Goal: Task Accomplishment & Management: Use online tool/utility

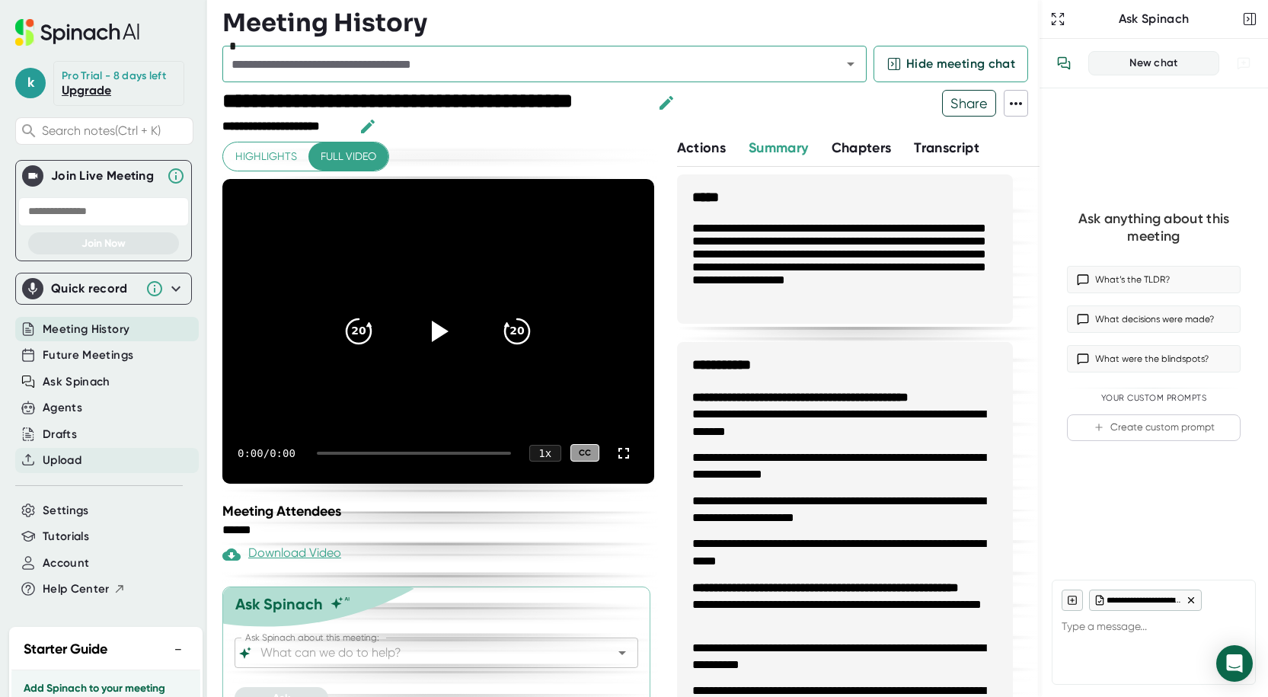
click at [86, 465] on div "Upload" at bounding box center [107, 460] width 184 height 25
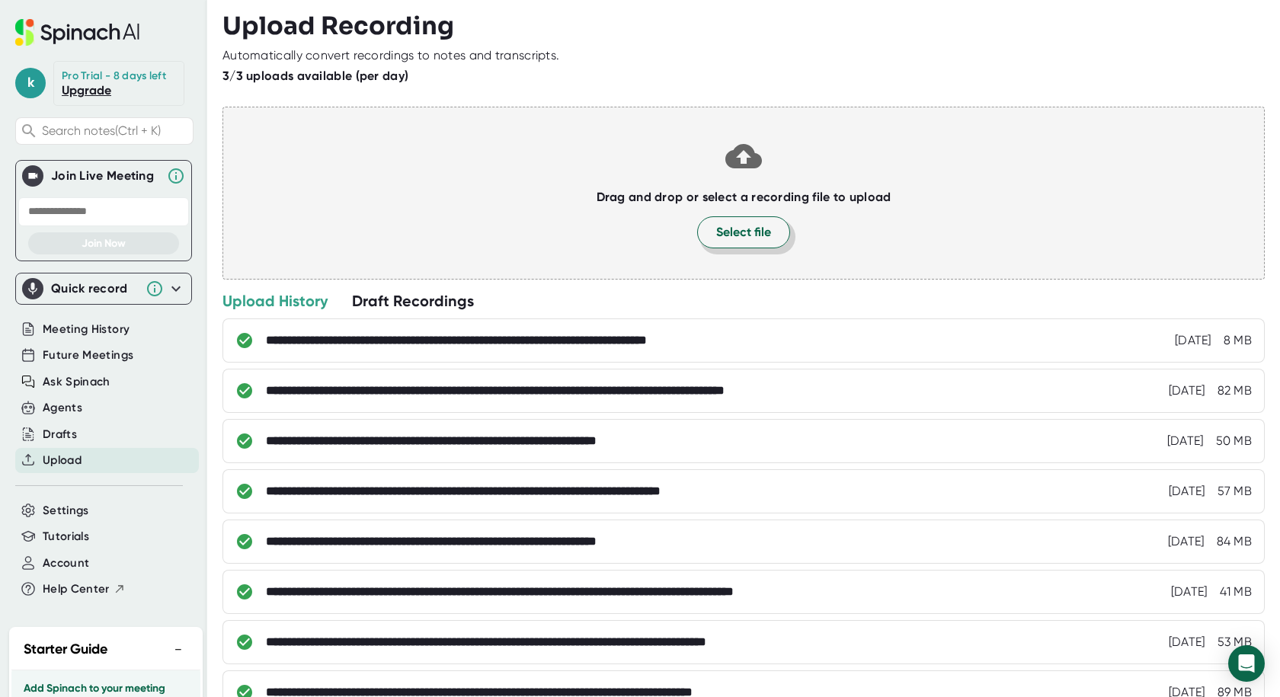
click at [748, 241] on span "Select file" at bounding box center [743, 232] width 55 height 18
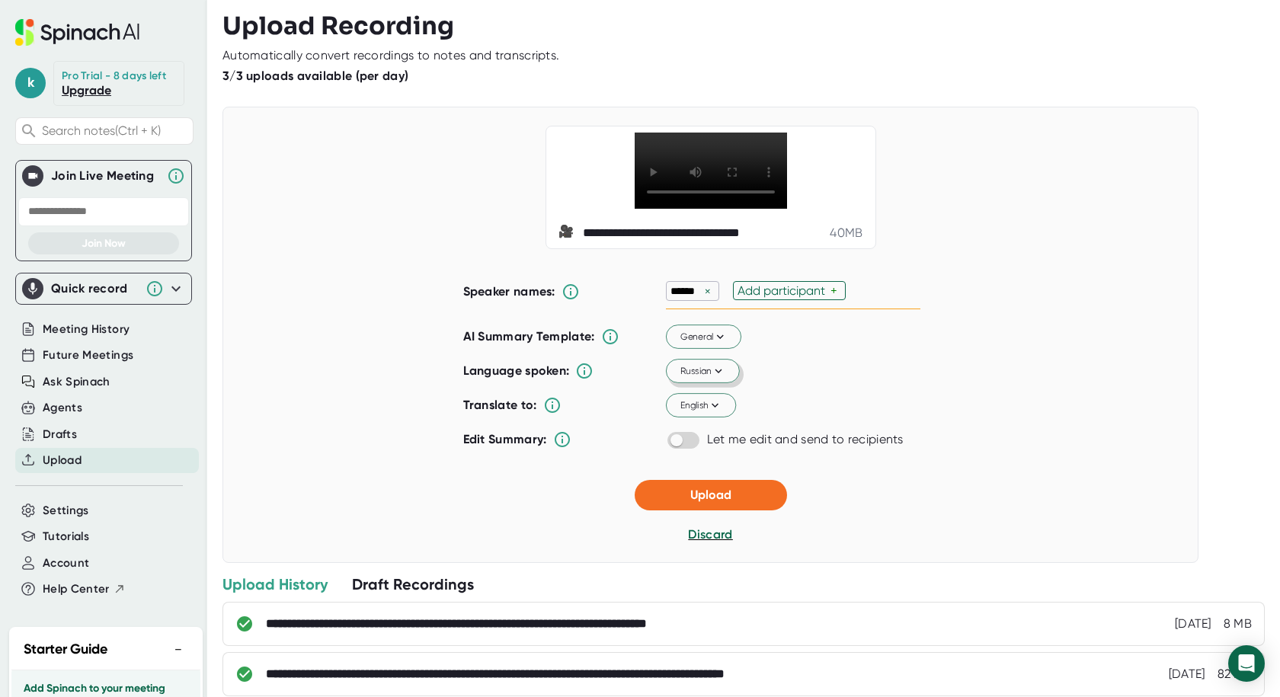
click at [718, 378] on icon at bounding box center [718, 371] width 14 height 14
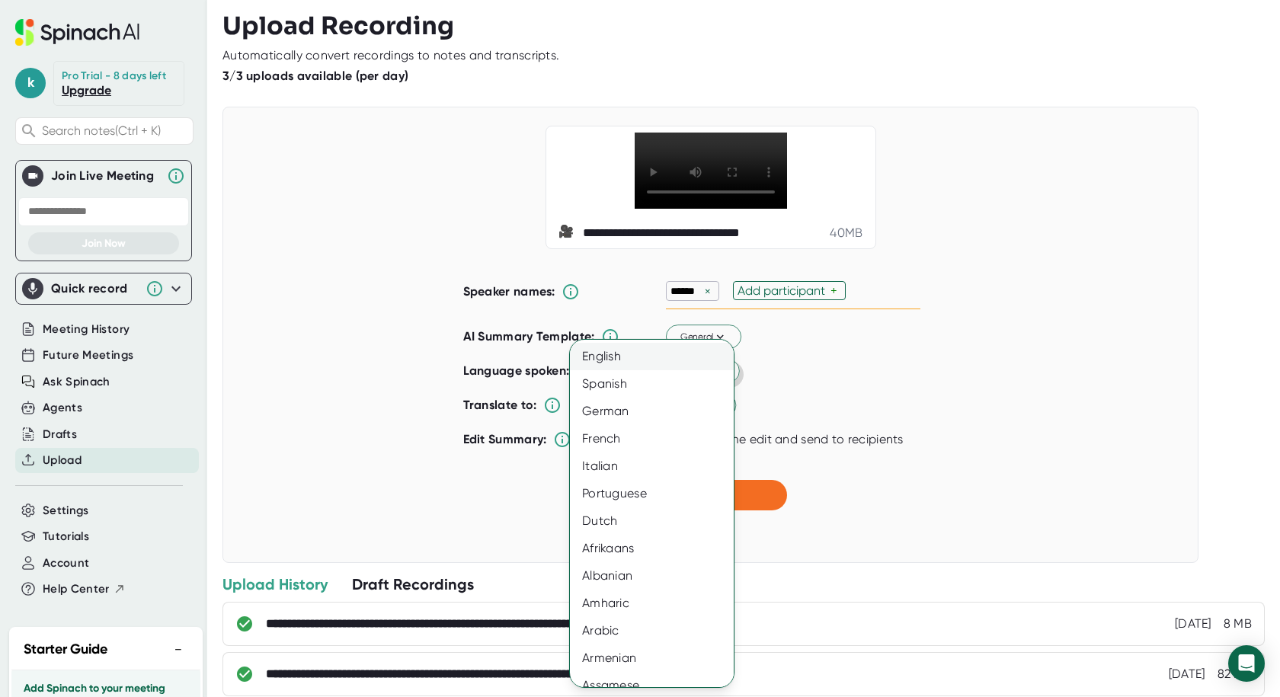
click at [618, 353] on div "English" at bounding box center [657, 356] width 175 height 27
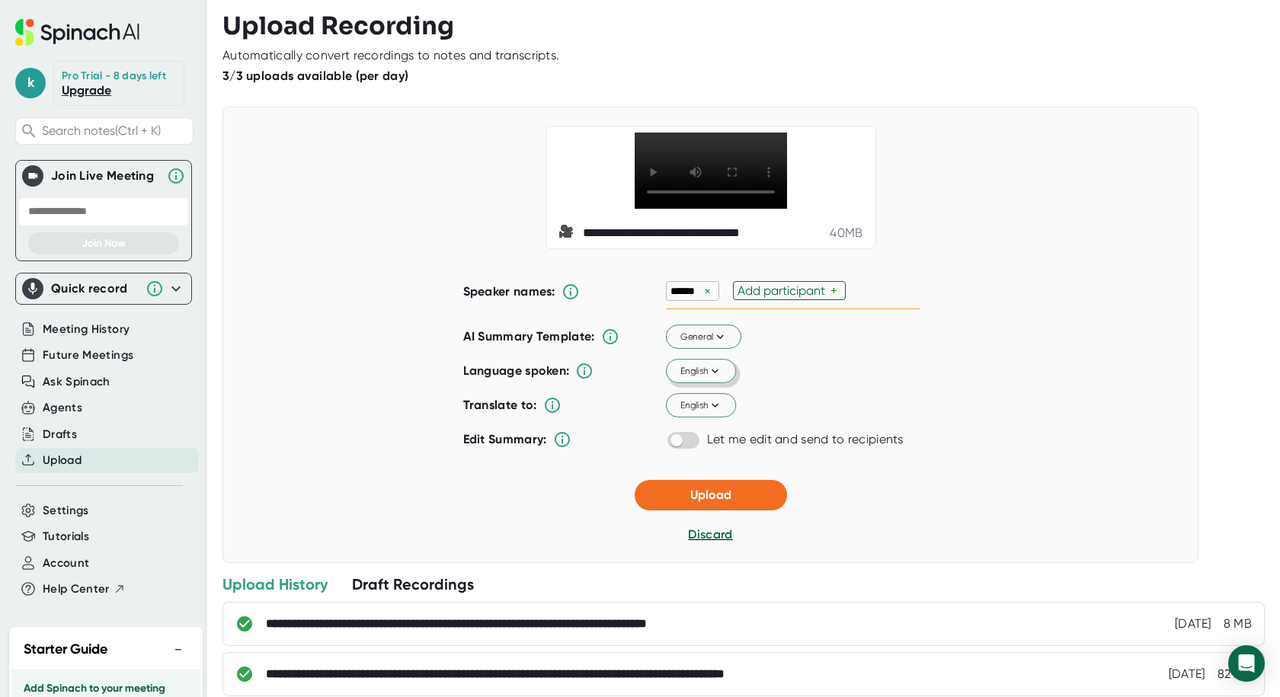
click at [705, 299] on div "×" at bounding box center [708, 291] width 14 height 14
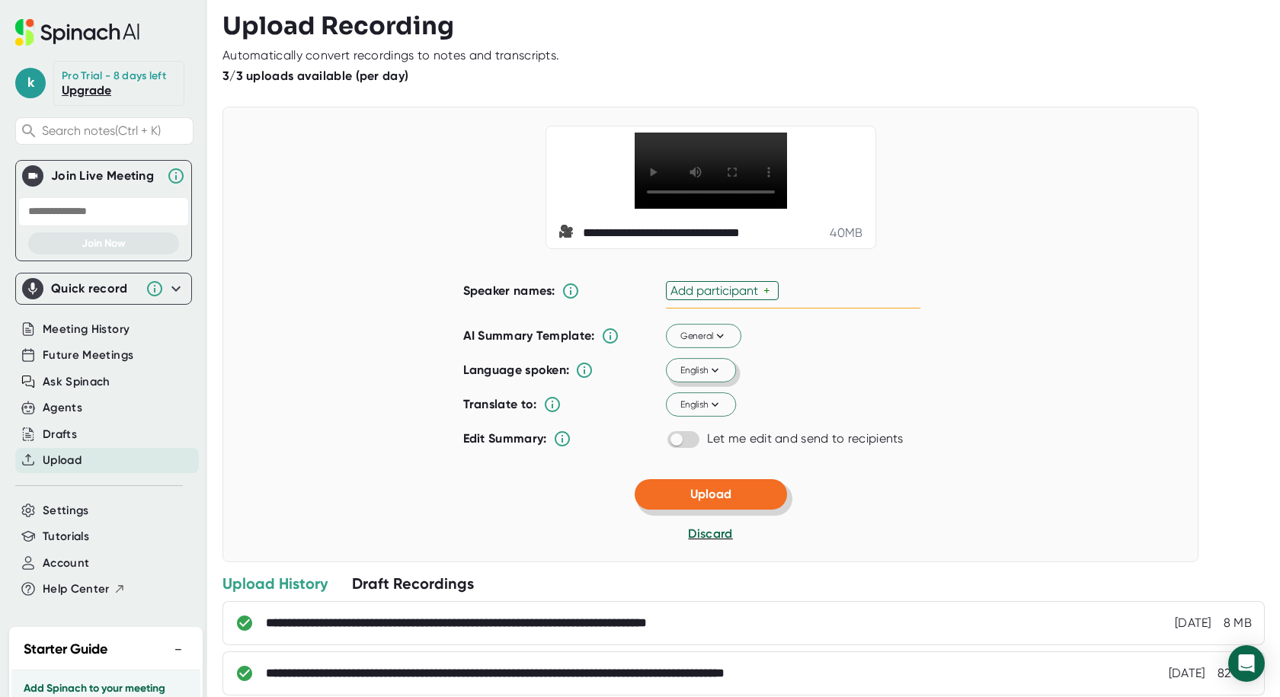
click at [696, 501] on span "Upload" at bounding box center [710, 494] width 41 height 14
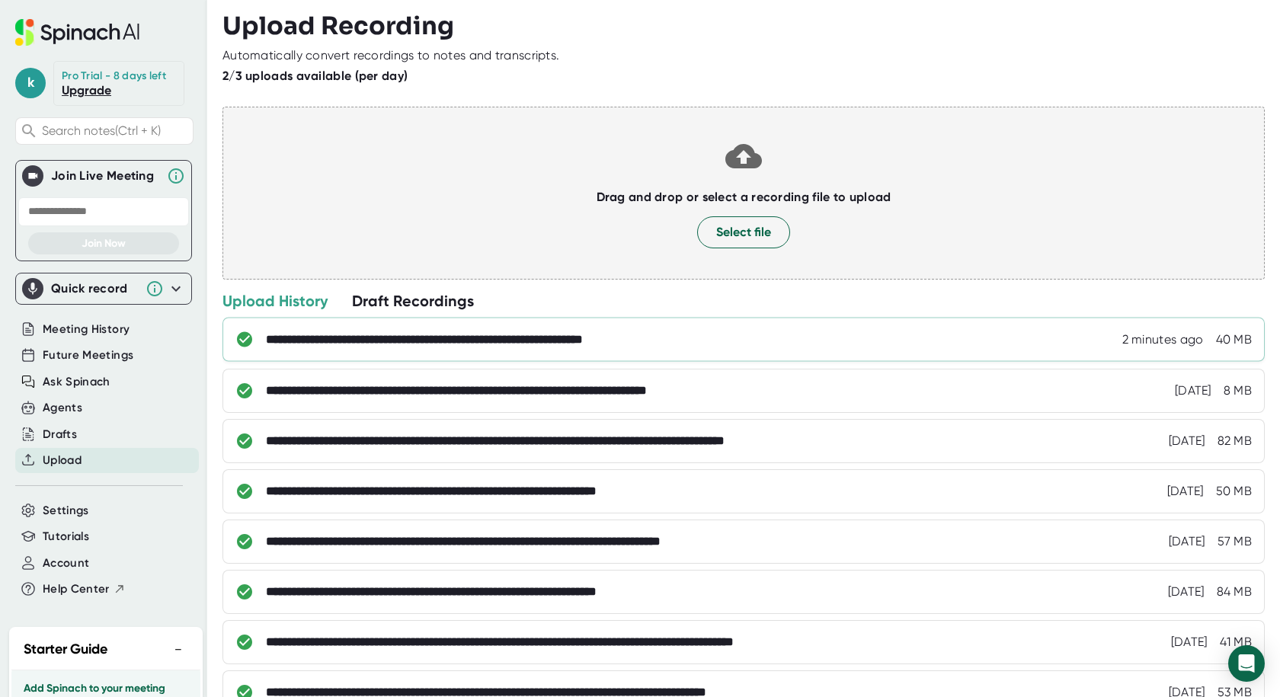
click at [548, 341] on div "**********" at bounding box center [485, 339] width 439 height 15
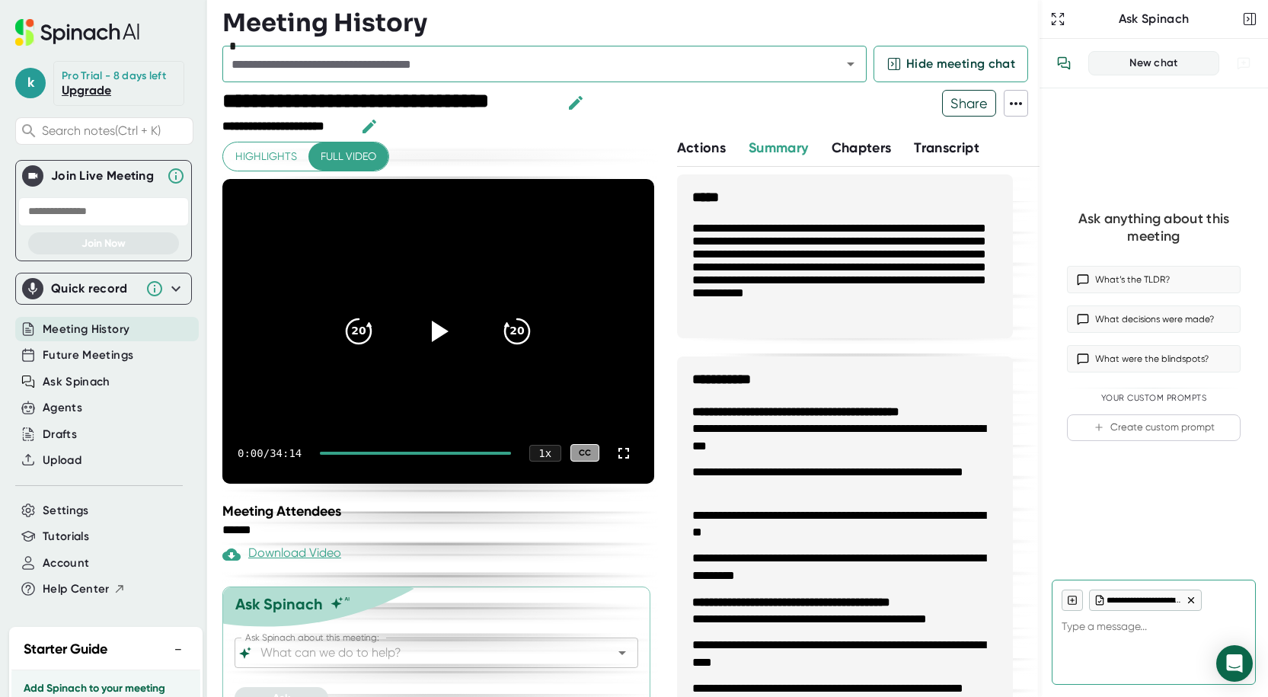
type textarea "x"
click at [71, 446] on div "Drafts" at bounding box center [103, 434] width 177 height 27
click at [70, 455] on span "Upload" at bounding box center [62, 461] width 39 height 18
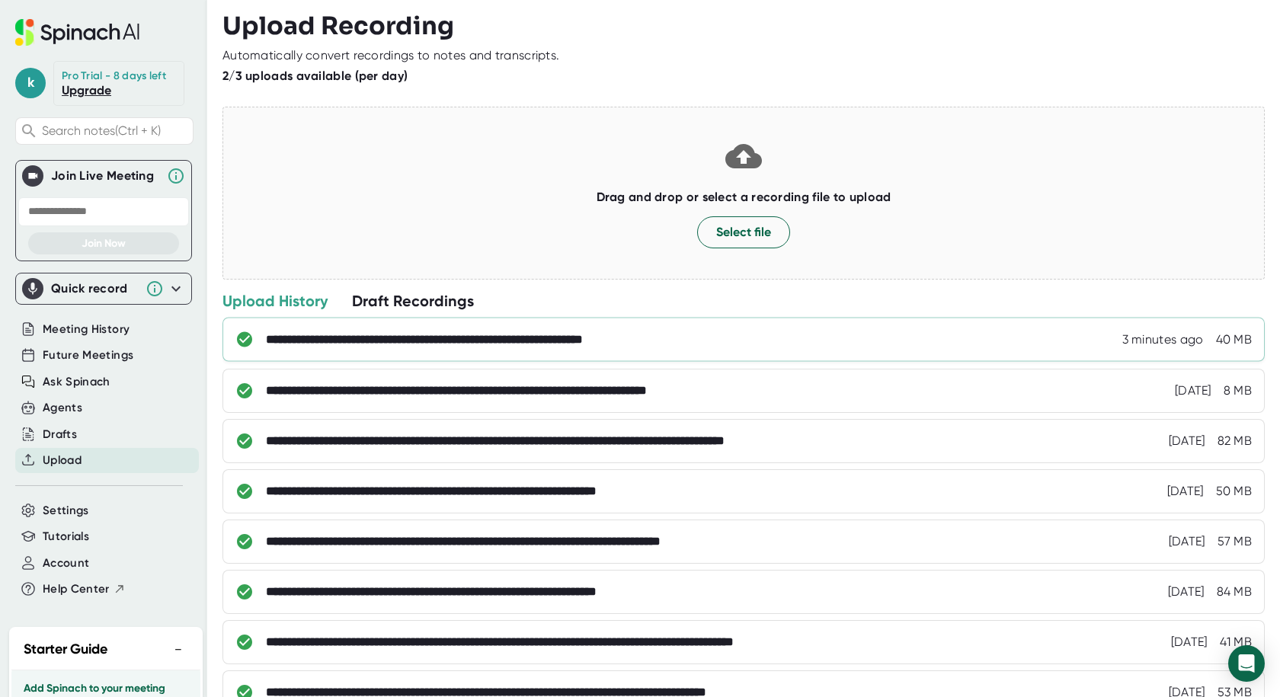
click at [532, 340] on div "**********" at bounding box center [485, 339] width 439 height 15
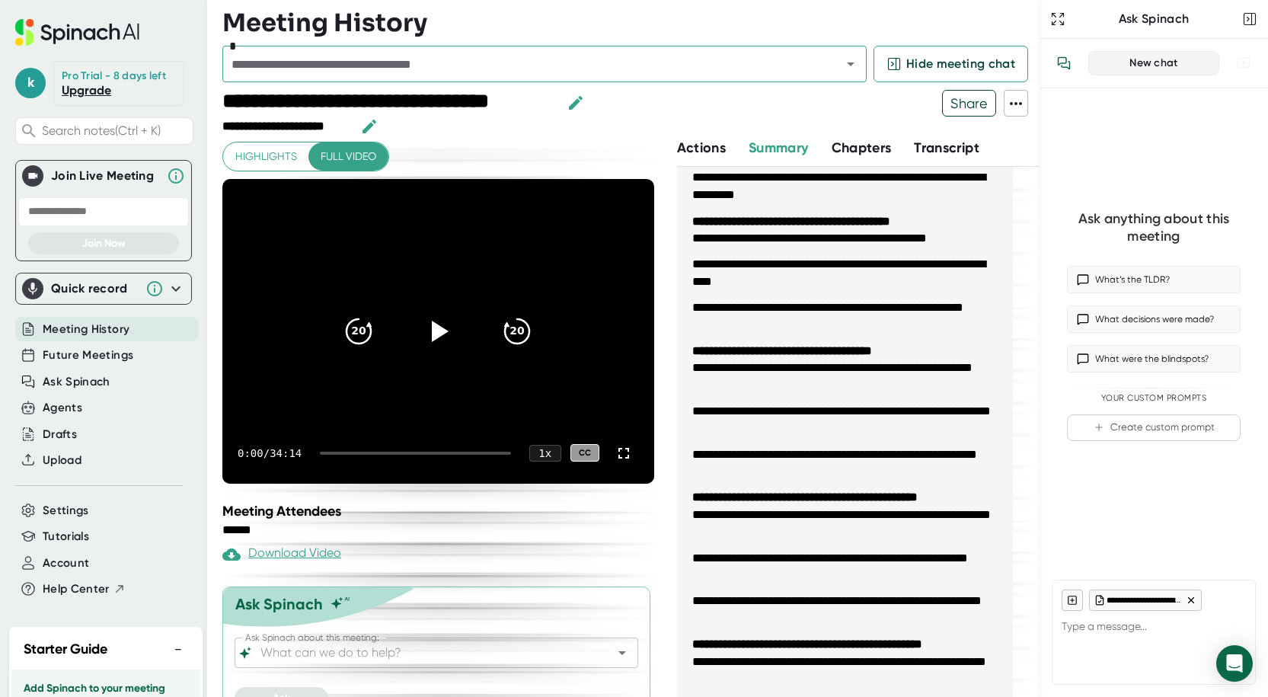
click at [932, 149] on span "Transcript" at bounding box center [947, 147] width 66 height 17
type textarea "x"
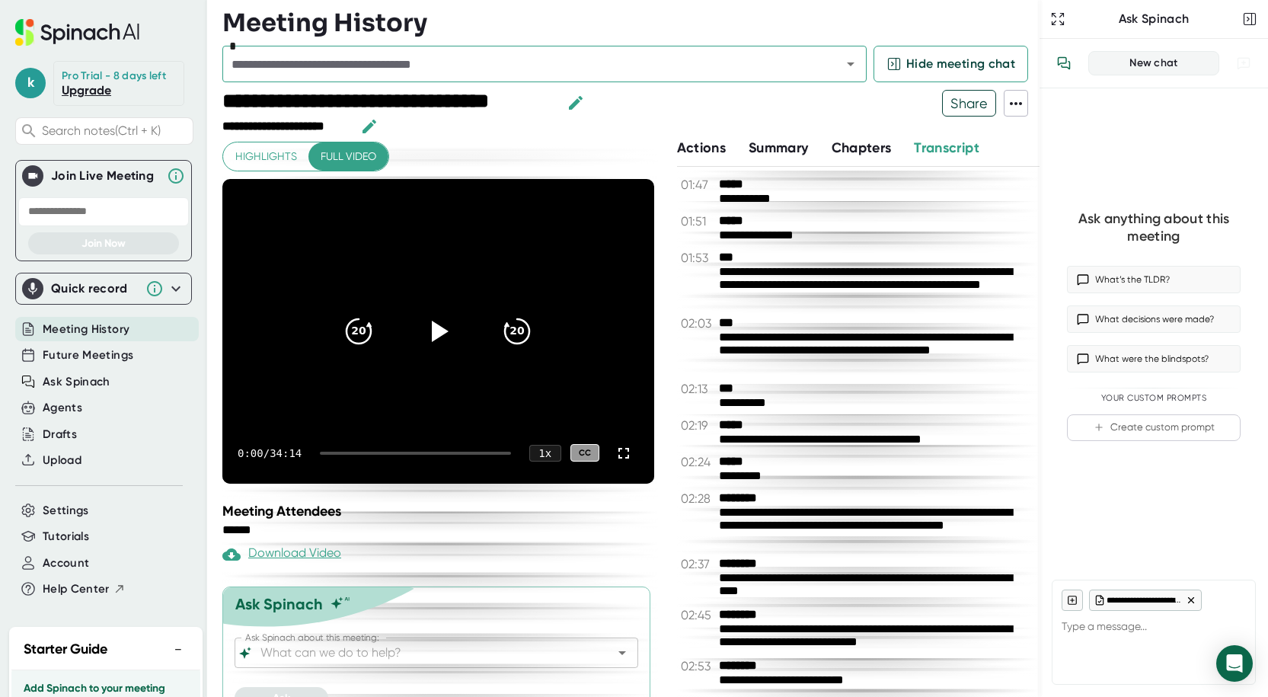
click at [1018, 98] on icon at bounding box center [1016, 103] width 18 height 18
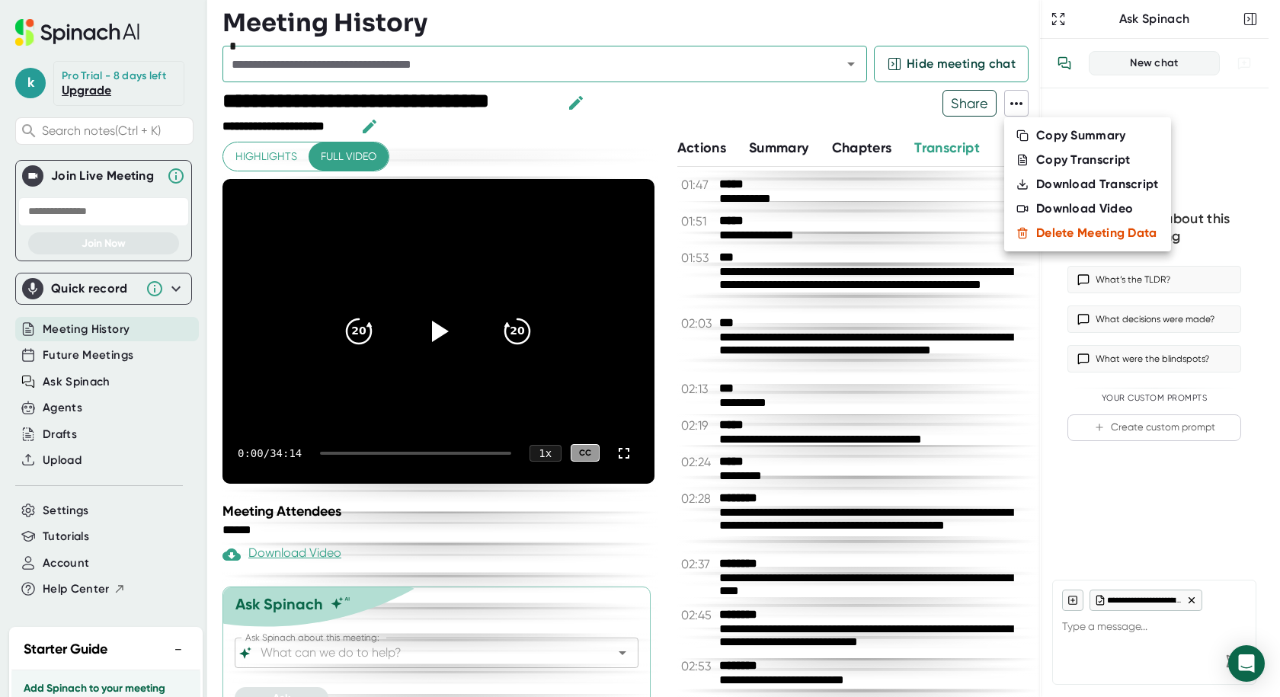
click at [1035, 136] on li "Copy Summary" at bounding box center [1087, 135] width 167 height 24
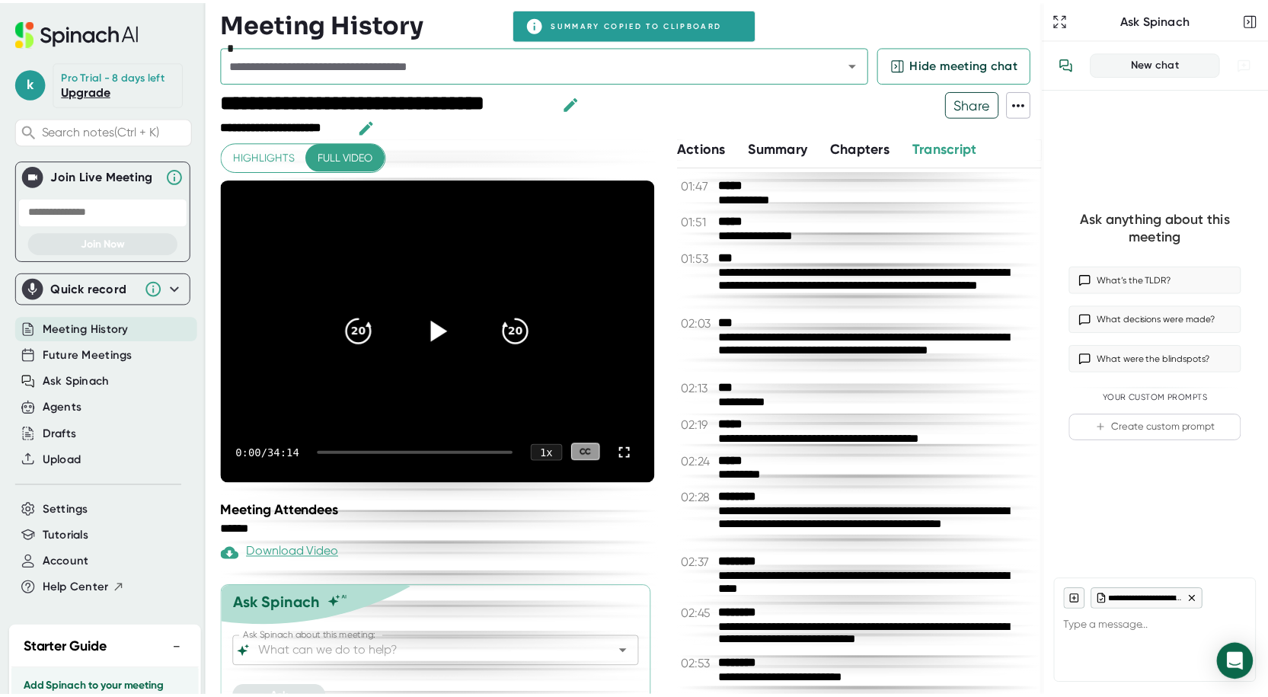
scroll to position [8, 0]
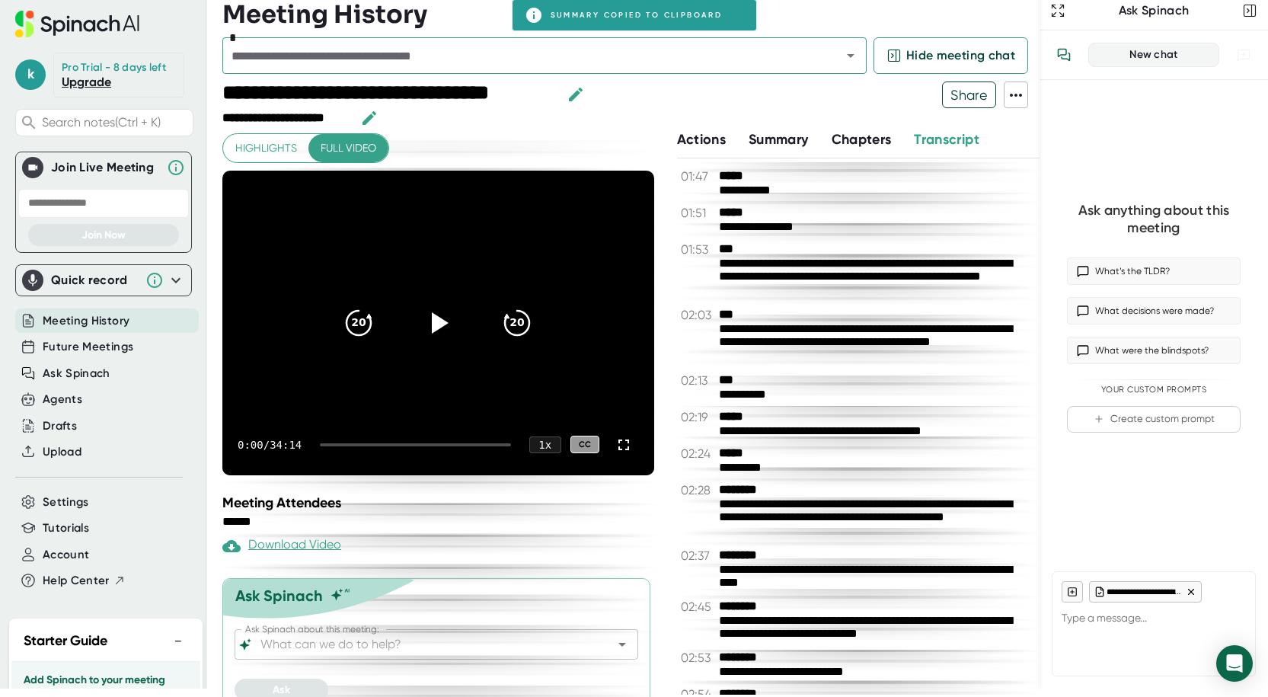
click at [1012, 95] on icon at bounding box center [1016, 95] width 12 height 3
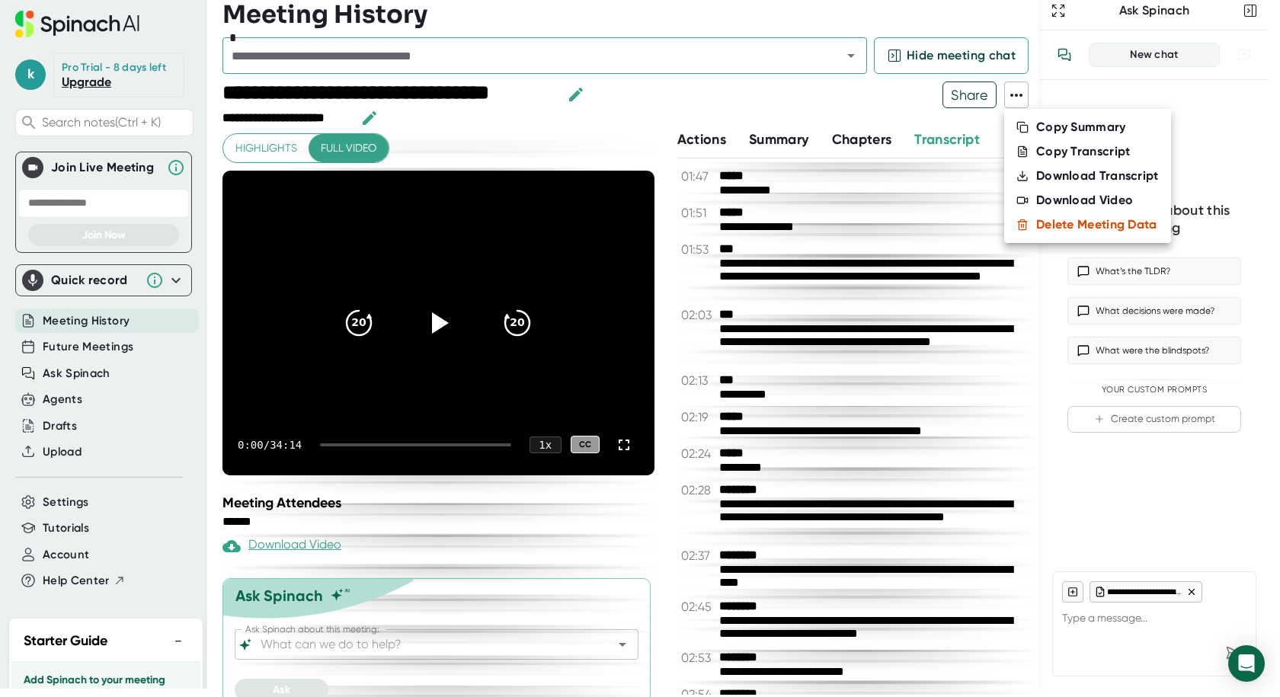
click at [1050, 149] on div "Copy Transcript" at bounding box center [1083, 151] width 94 height 15
type textarea "x"
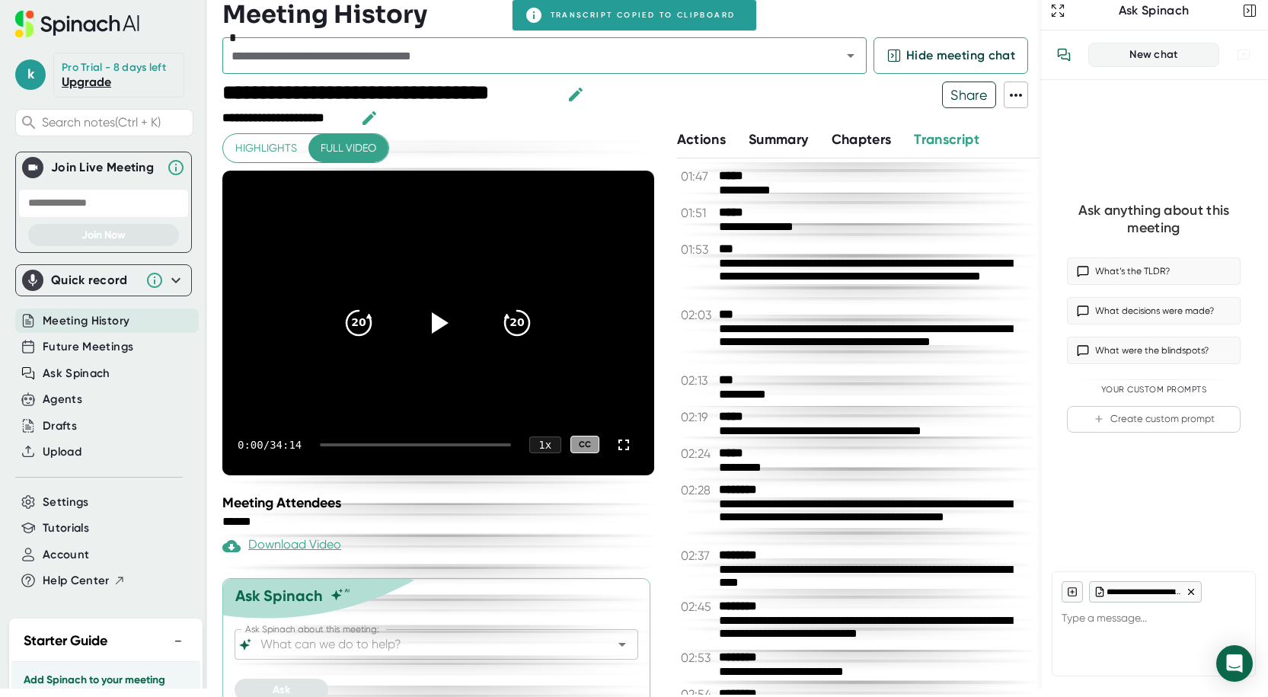
click at [713, 141] on span "Actions" at bounding box center [701, 139] width 49 height 17
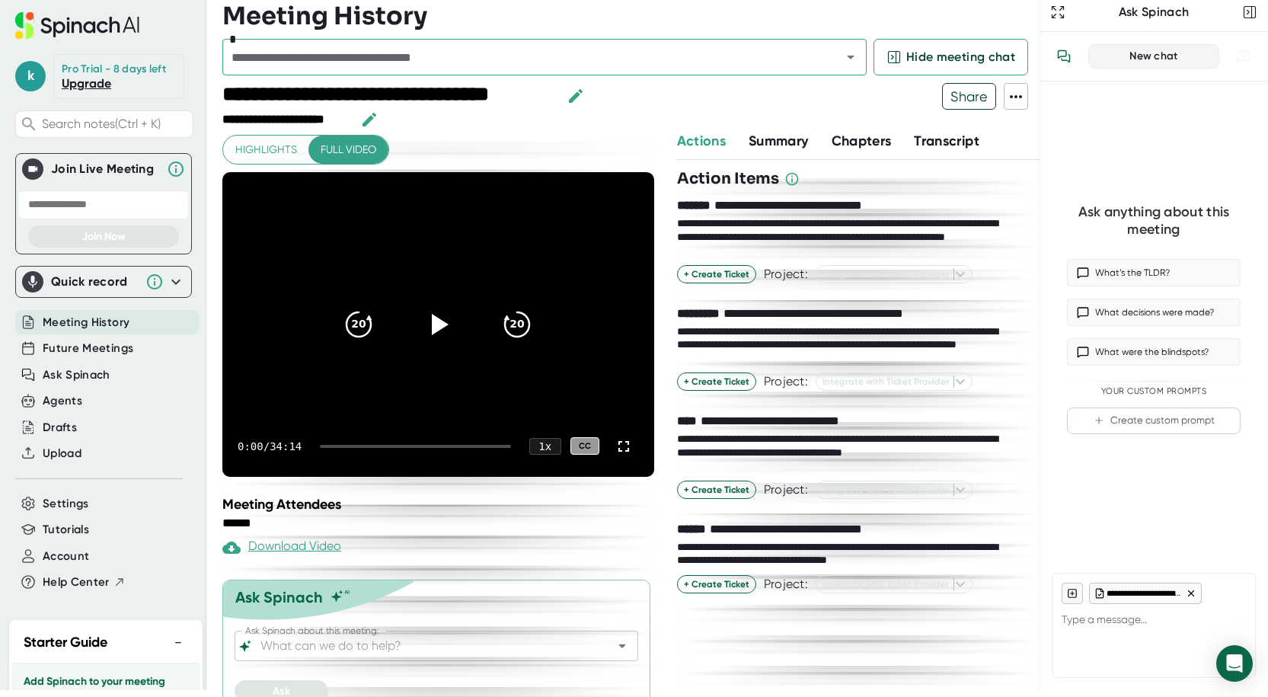
scroll to position [8, 0]
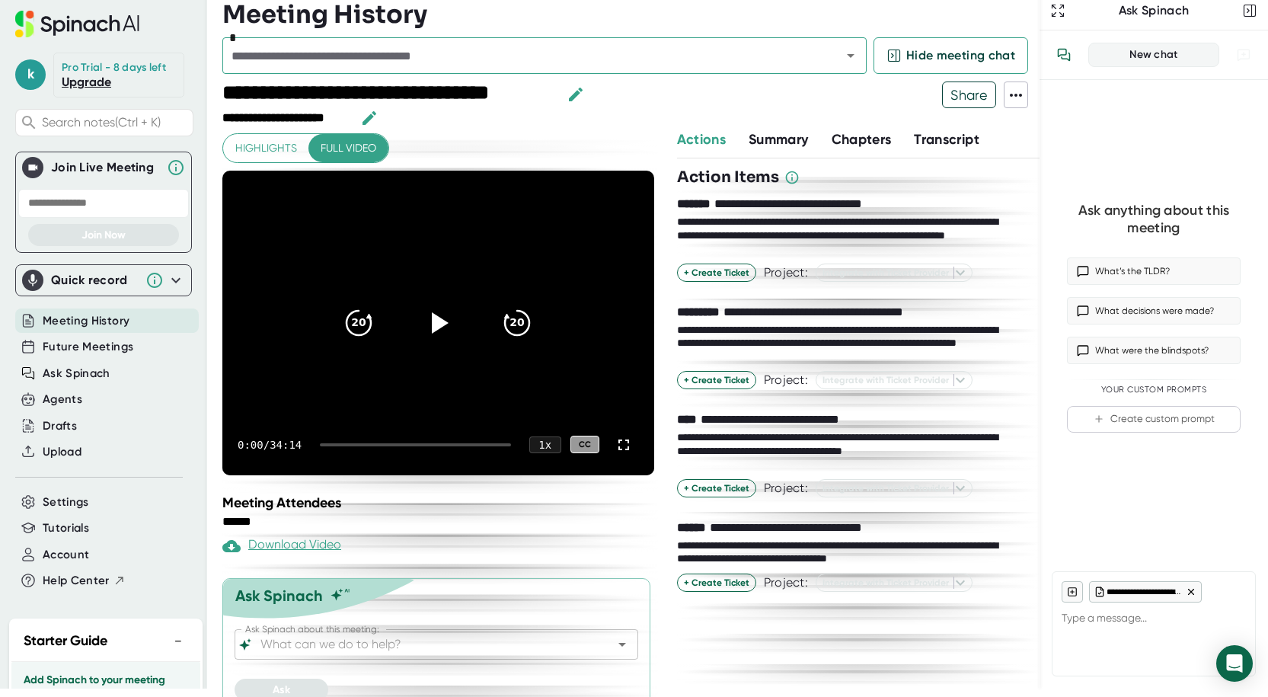
click at [791, 135] on span "Summary" at bounding box center [778, 139] width 59 height 17
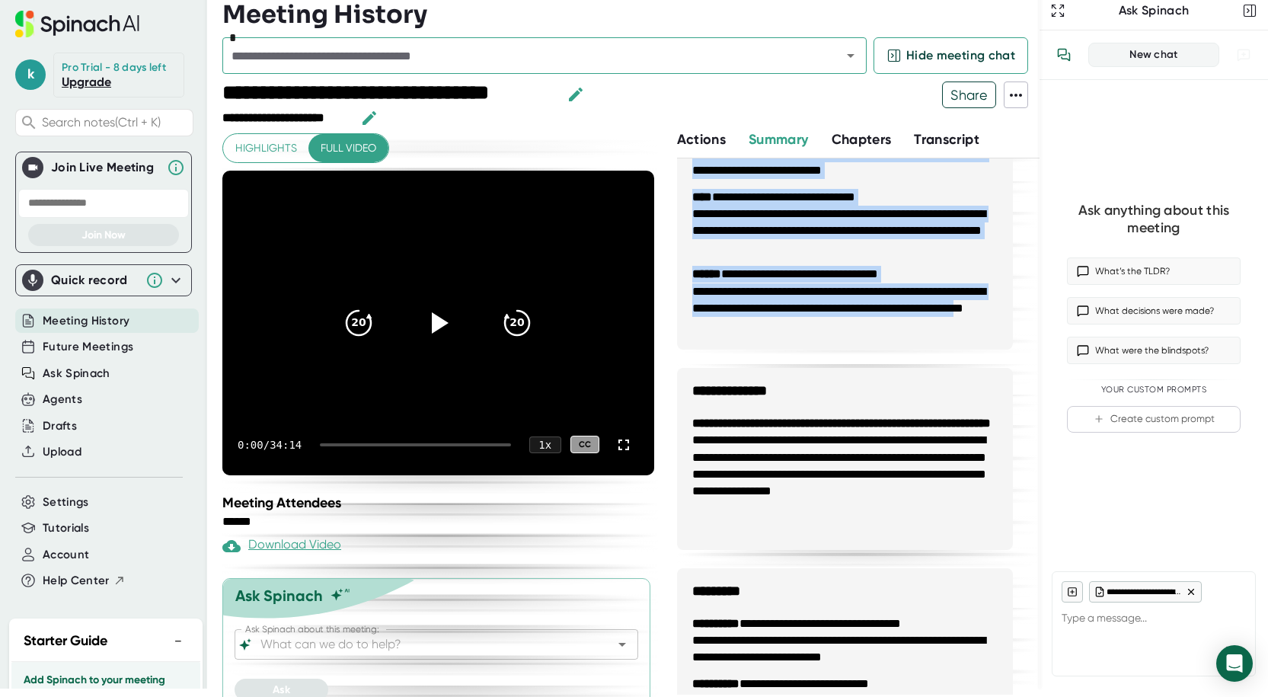
scroll to position [1447, 0]
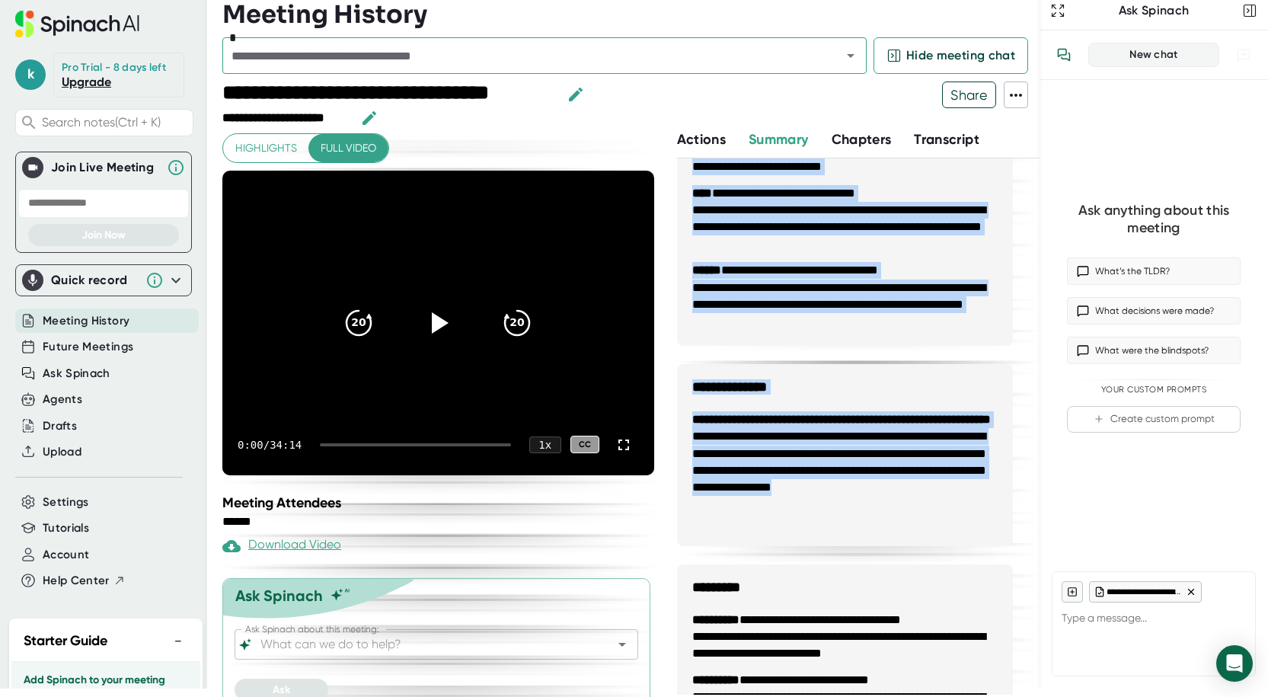
drag, startPoint x: 686, startPoint y: 300, endPoint x: 907, endPoint y: 531, distance: 320.0
copy div "**********"
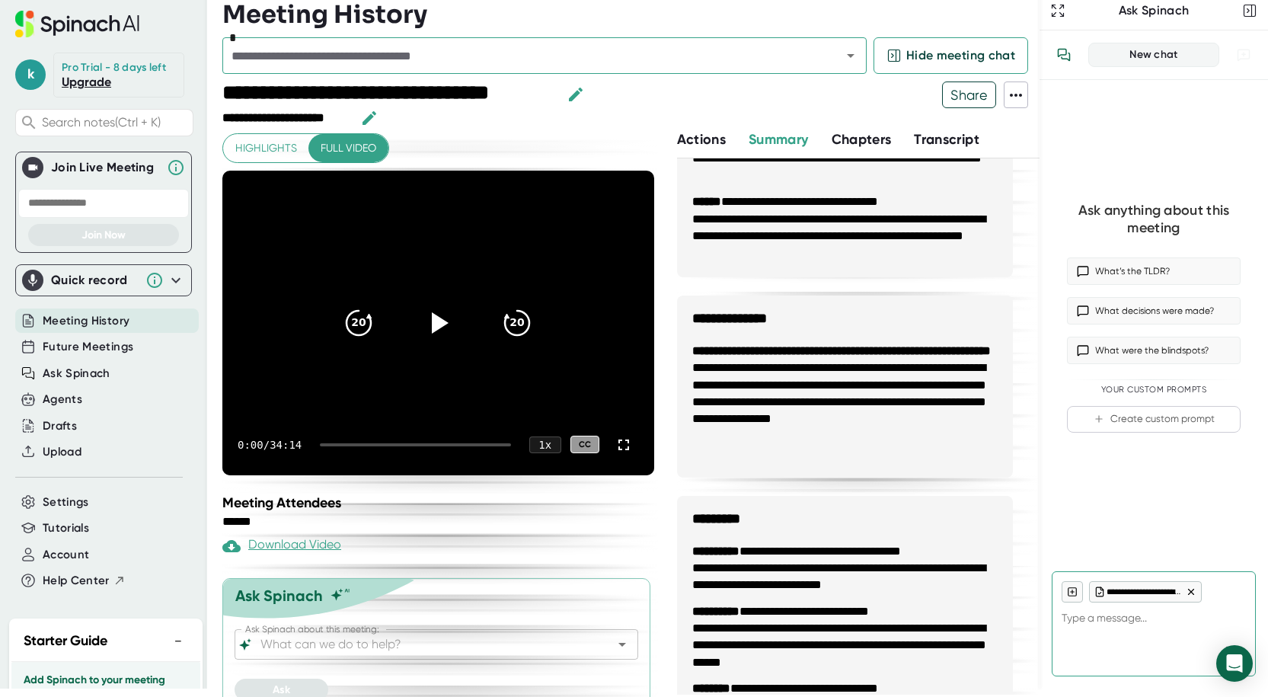
scroll to position [1600, 0]
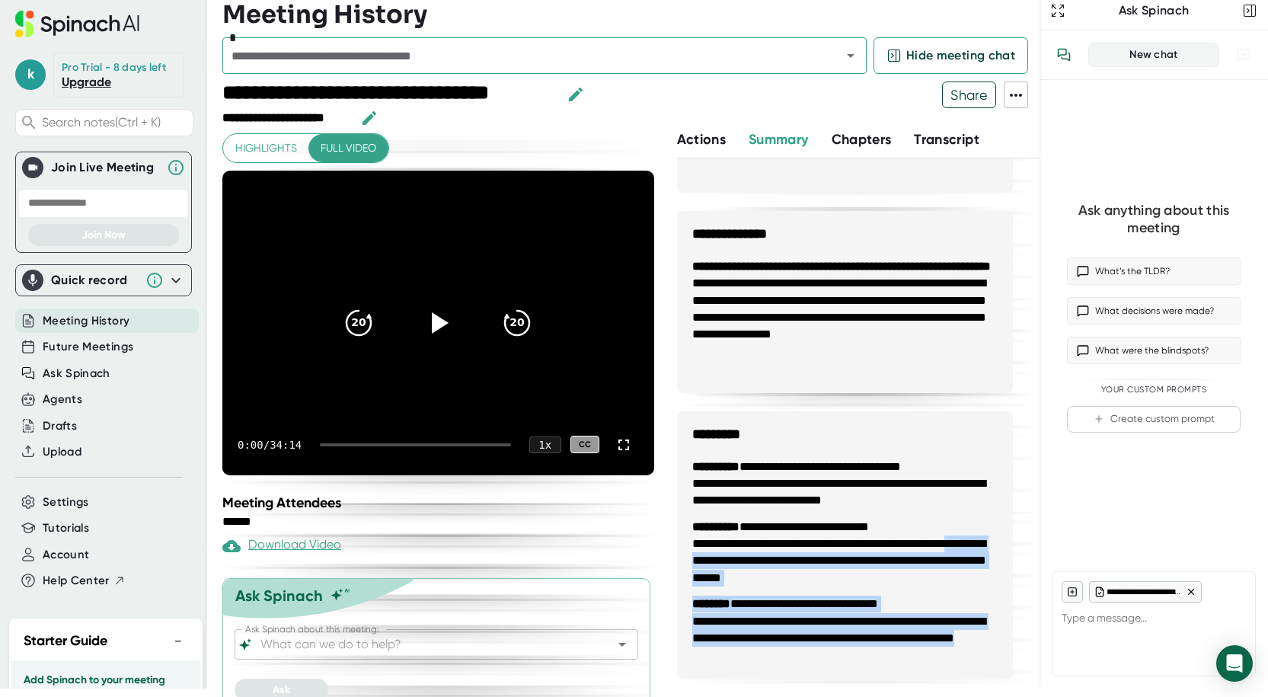
drag, startPoint x: 761, startPoint y: 659, endPoint x: 746, endPoint y: 558, distance: 102.4
click at [746, 555] on ul "**********" at bounding box center [845, 561] width 336 height 236
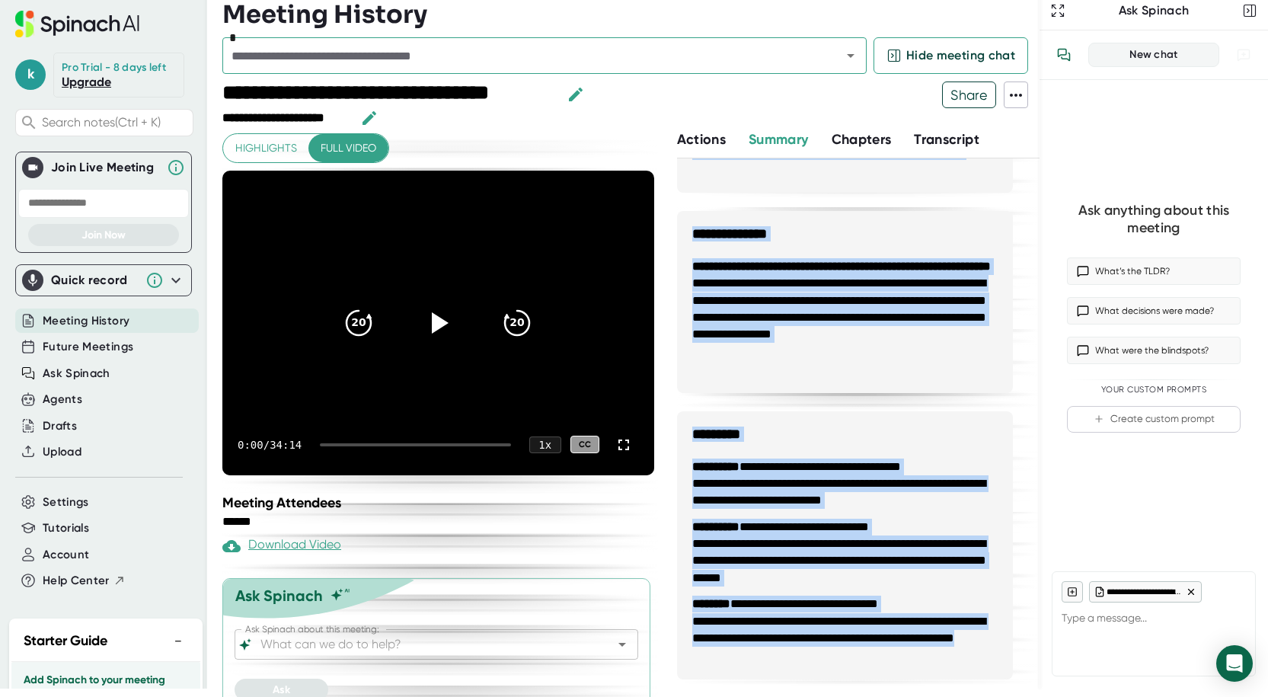
drag, startPoint x: 695, startPoint y: 231, endPoint x: 824, endPoint y: 655, distance: 443.6
copy div "**********"
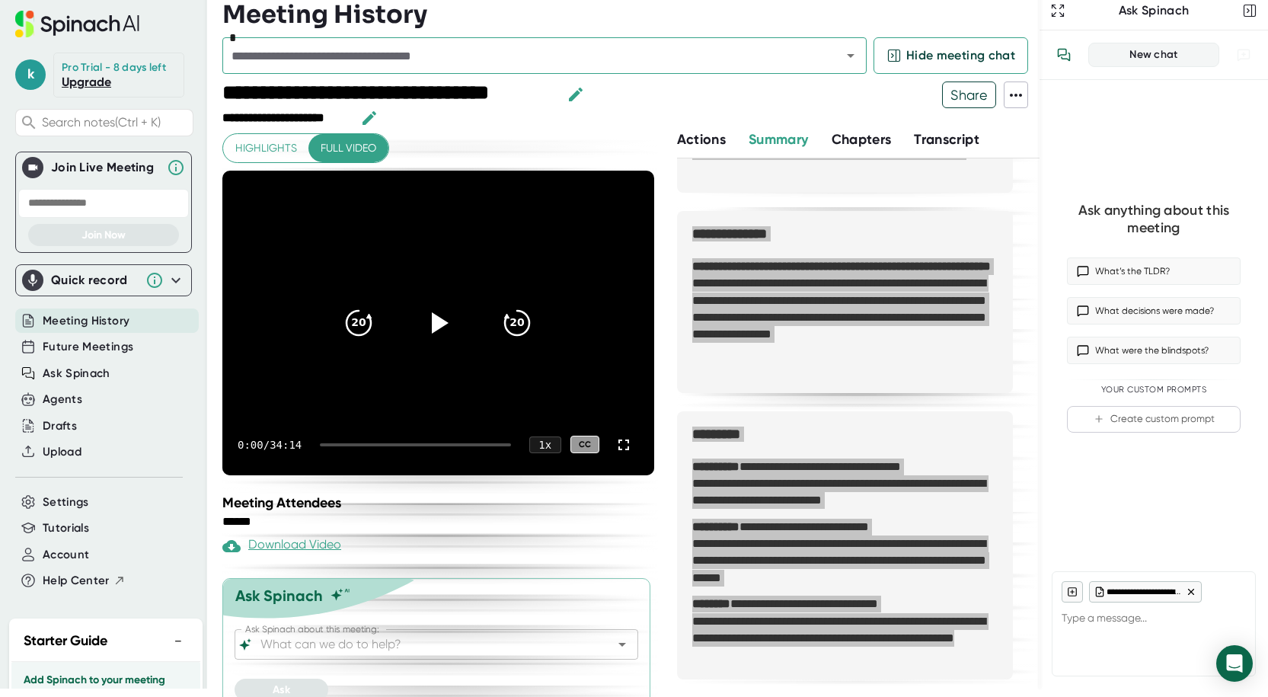
type textarea "x"
